Goal: Task Accomplishment & Management: Manage account settings

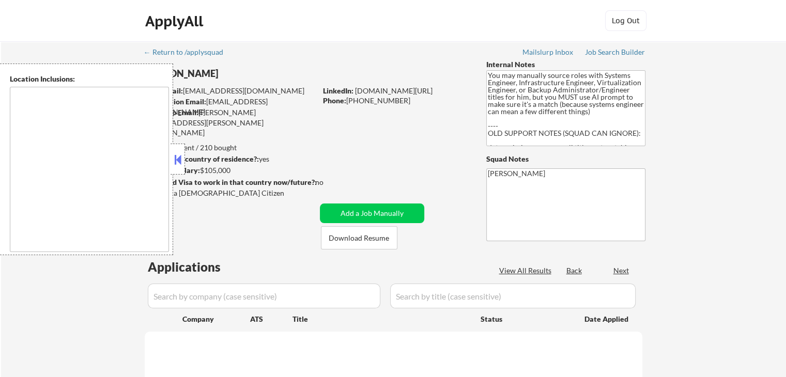
type textarea "[GEOGRAPHIC_DATA], [GEOGRAPHIC_DATA] [GEOGRAPHIC_DATA][PERSON_NAME], [GEOGRAPHI…"
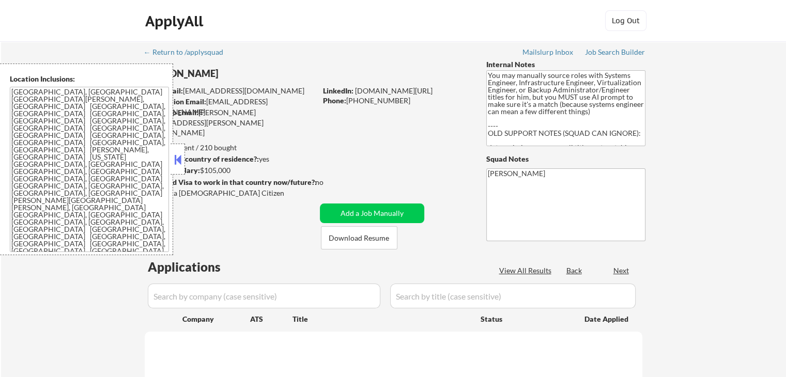
select select ""pending""
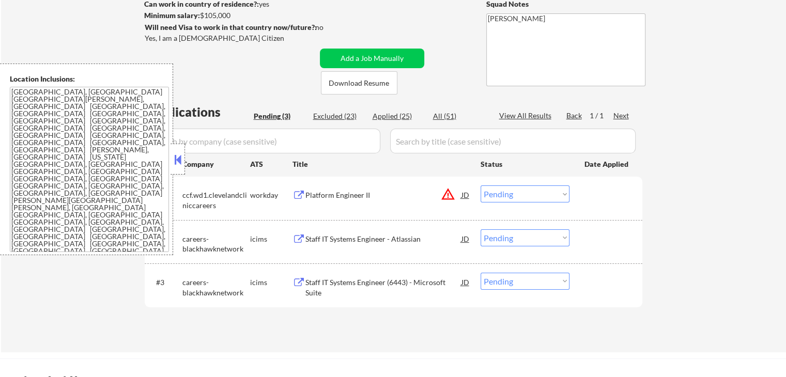
scroll to position [207, 0]
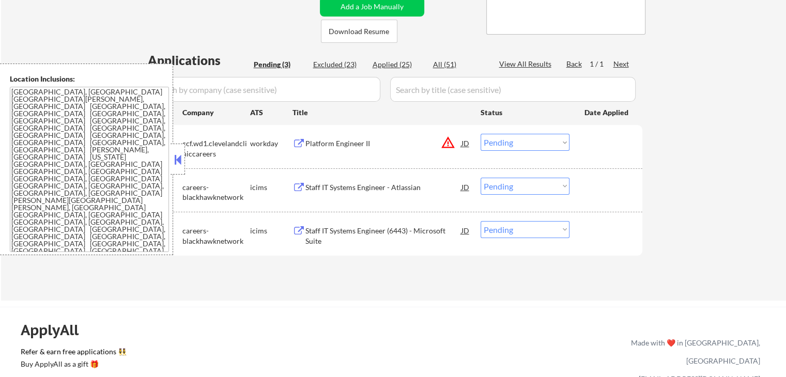
click at [384, 141] on div "Platform Engineer II" at bounding box center [383, 144] width 156 height 10
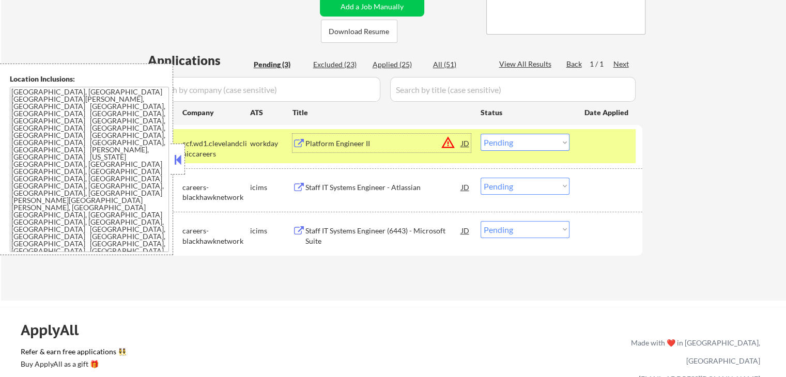
click at [395, 178] on div "Staff IT Systems Engineer - Atlassian" at bounding box center [383, 187] width 156 height 19
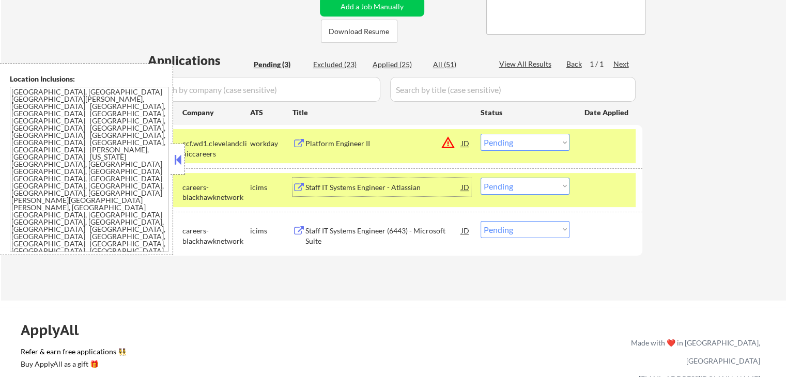
click at [501, 144] on select "Choose an option... Pending Applied Excluded (Questions) Excluded (Expired) Exc…" at bounding box center [525, 142] width 89 height 17
click at [481, 134] on select "Choose an option... Pending Applied Excluded (Questions) Excluded (Expired) Exc…" at bounding box center [525, 142] width 89 height 17
click at [433, 226] on div "Staff IT Systems Engineer (6443) - Microsoft Suite" at bounding box center [383, 236] width 156 height 20
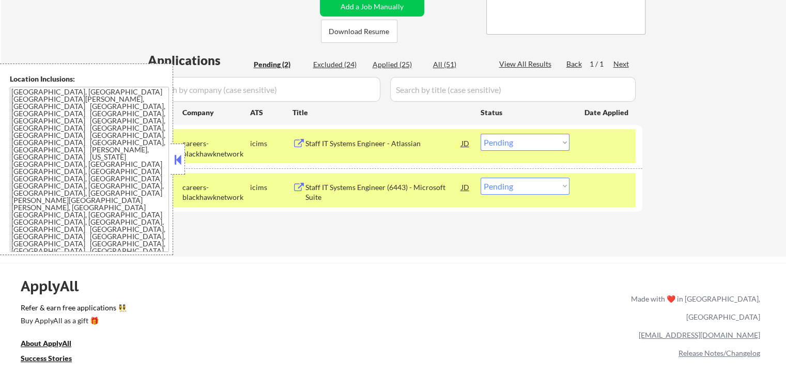
click at [525, 136] on select "Choose an option... Pending Applied Excluded (Questions) Excluded (Expired) Exc…" at bounding box center [525, 142] width 89 height 17
click at [481, 134] on select "Choose an option... Pending Applied Excluded (Questions) Excluded (Expired) Exc…" at bounding box center [525, 142] width 89 height 17
click at [464, 238] on div "← Return to /applysquad Mailslurp Inbox Job Search Builder [PERSON_NAME] User E…" at bounding box center [394, 42] width 516 height 414
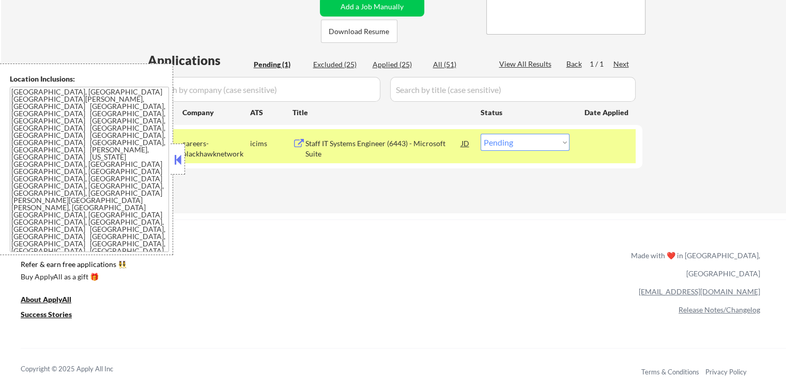
drag, startPoint x: 506, startPoint y: 143, endPoint x: 506, endPoint y: 149, distance: 6.2
click at [506, 144] on select "Choose an option... Pending Applied Excluded (Questions) Excluded (Expired) Exc…" at bounding box center [525, 142] width 89 height 17
select select ""applied""
click at [481, 134] on select "Choose an option... Pending Applied Excluded (Questions) Excluded (Expired) Exc…" at bounding box center [525, 142] width 89 height 17
